Goal: Transaction & Acquisition: Purchase product/service

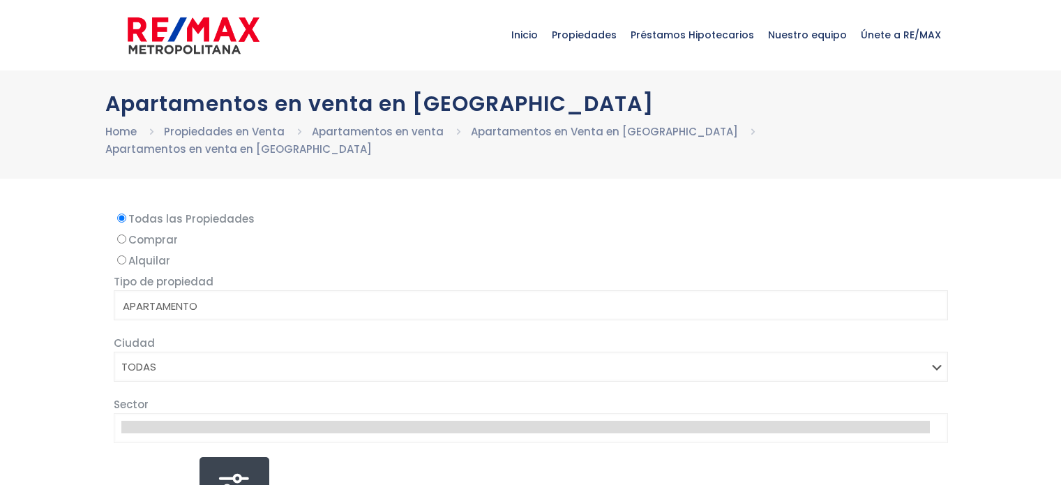
select select
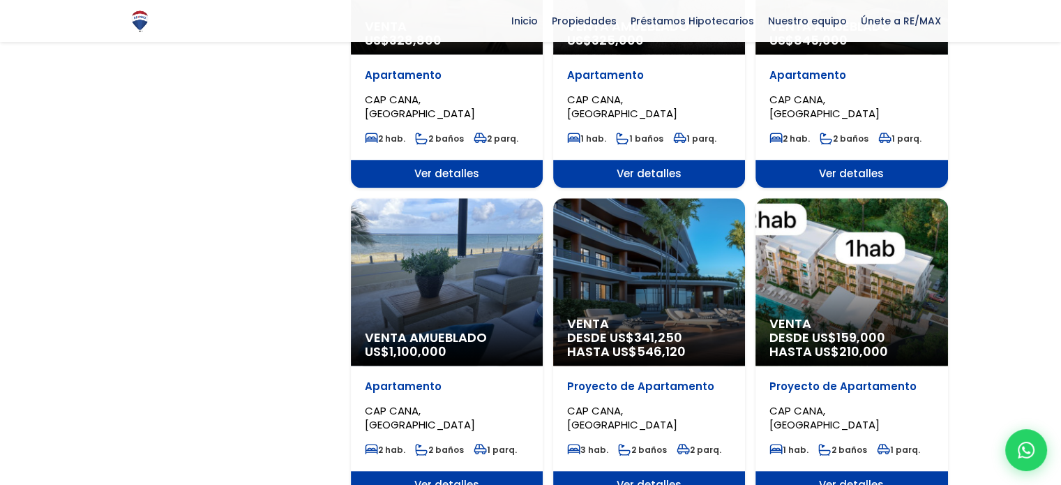
scroll to position [1326, 0]
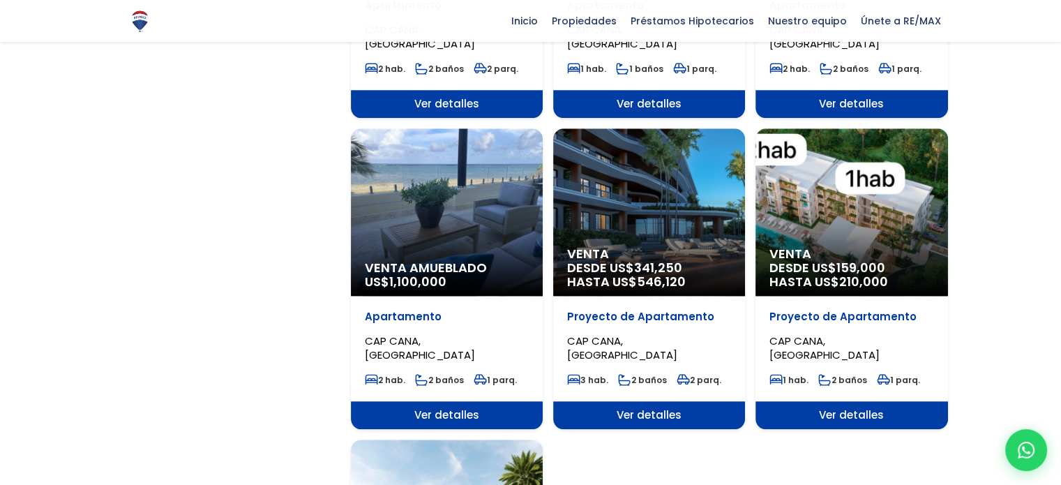
click at [843, 259] on span "159,000" at bounding box center [861, 267] width 49 height 17
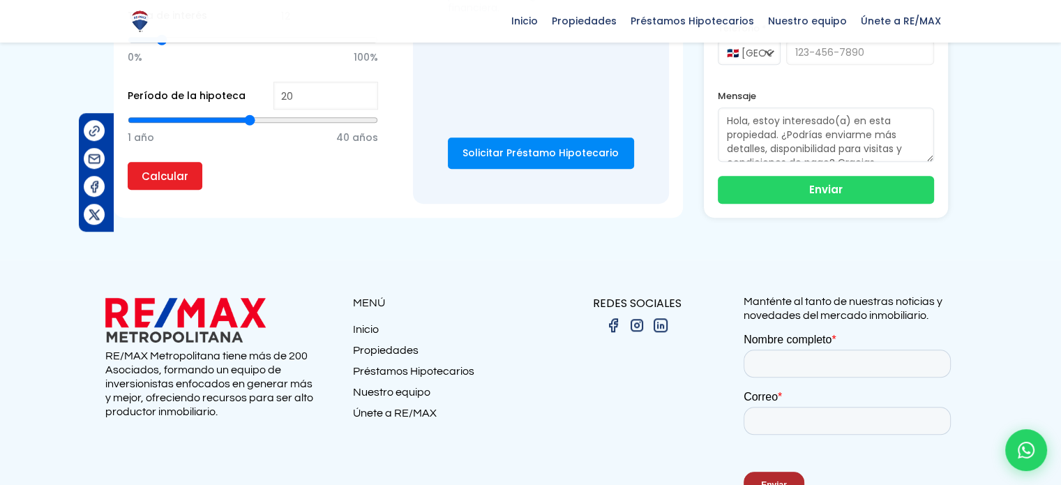
scroll to position [1256, 0]
